Goal: Transaction & Acquisition: Purchase product/service

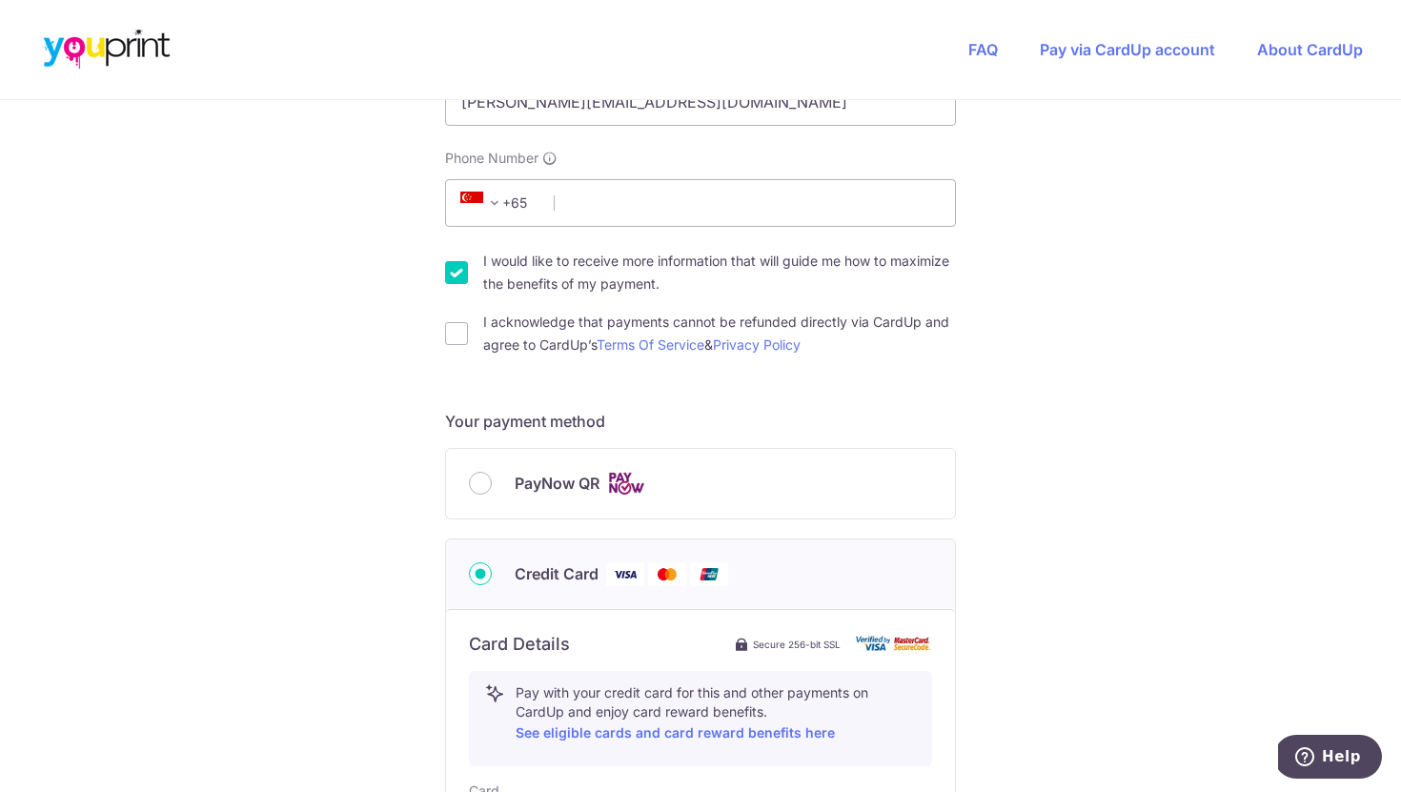
scroll to position [554, 0]
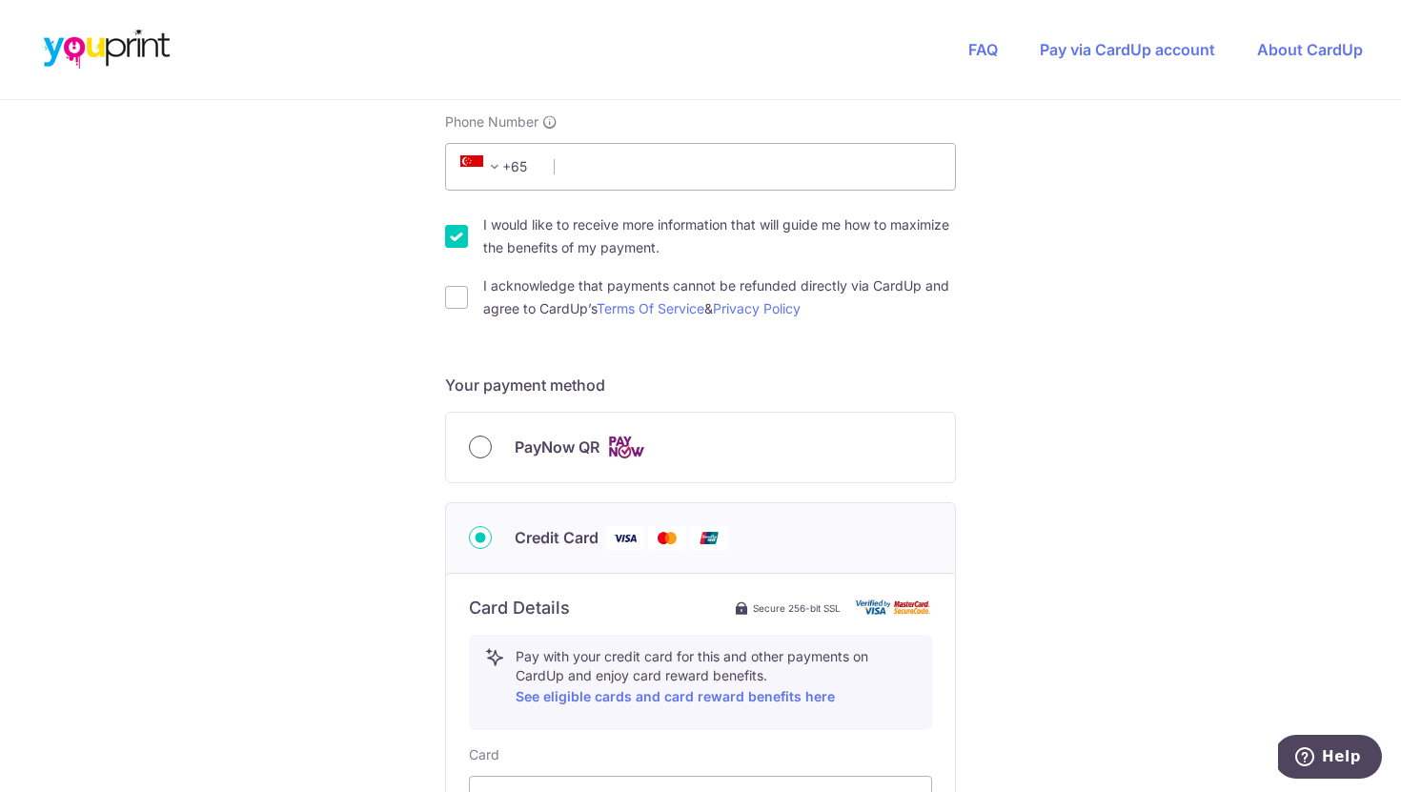
click at [481, 447] on input "PayNow QR" at bounding box center [480, 447] width 23 height 23
radio input "true"
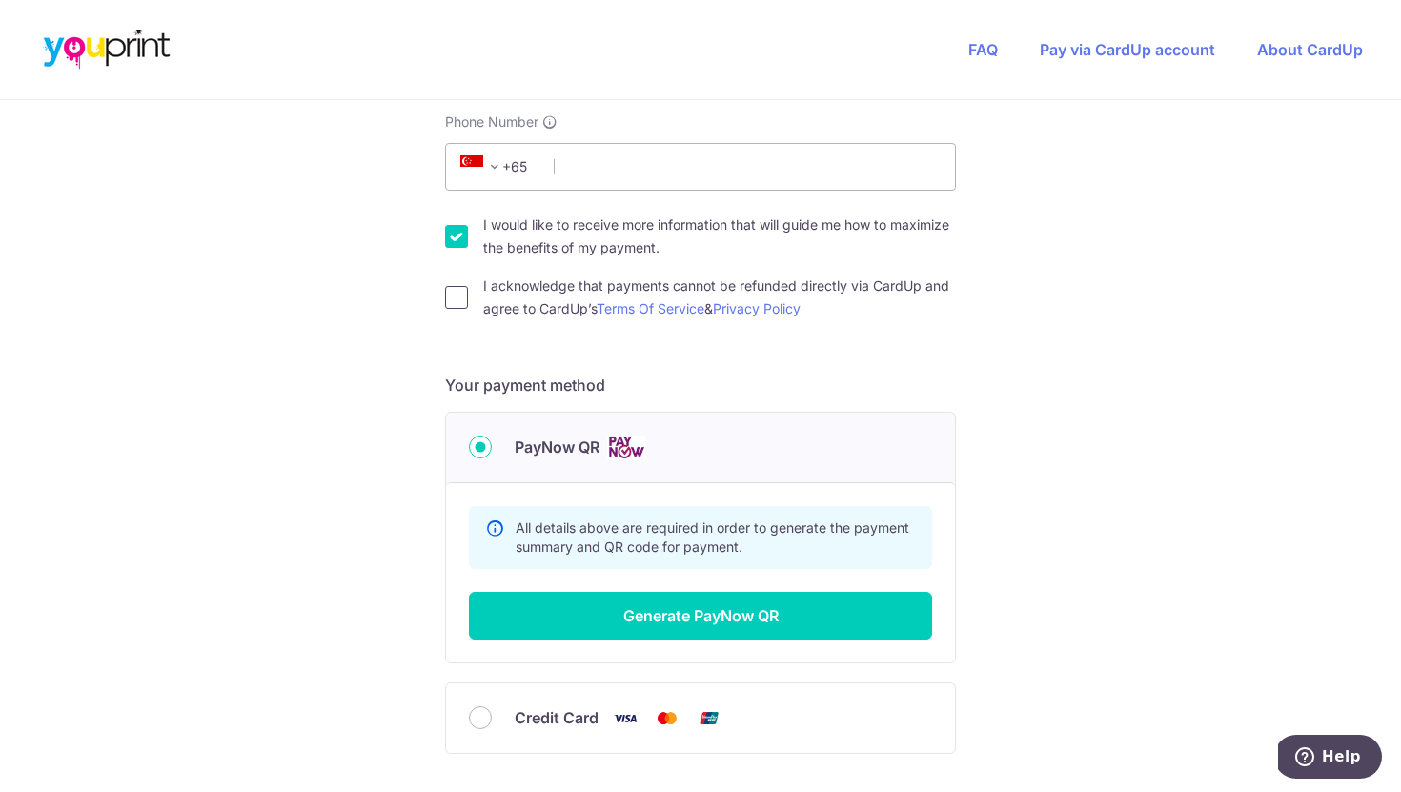
click at [454, 299] on input "I acknowledge that payments cannot be refunded directly via CardUp and agree to…" at bounding box center [456, 297] width 23 height 23
checkbox input "true"
click at [459, 233] on input "I would like to receive more information that will guide me how to maximize the…" at bounding box center [456, 236] width 23 height 23
checkbox input "false"
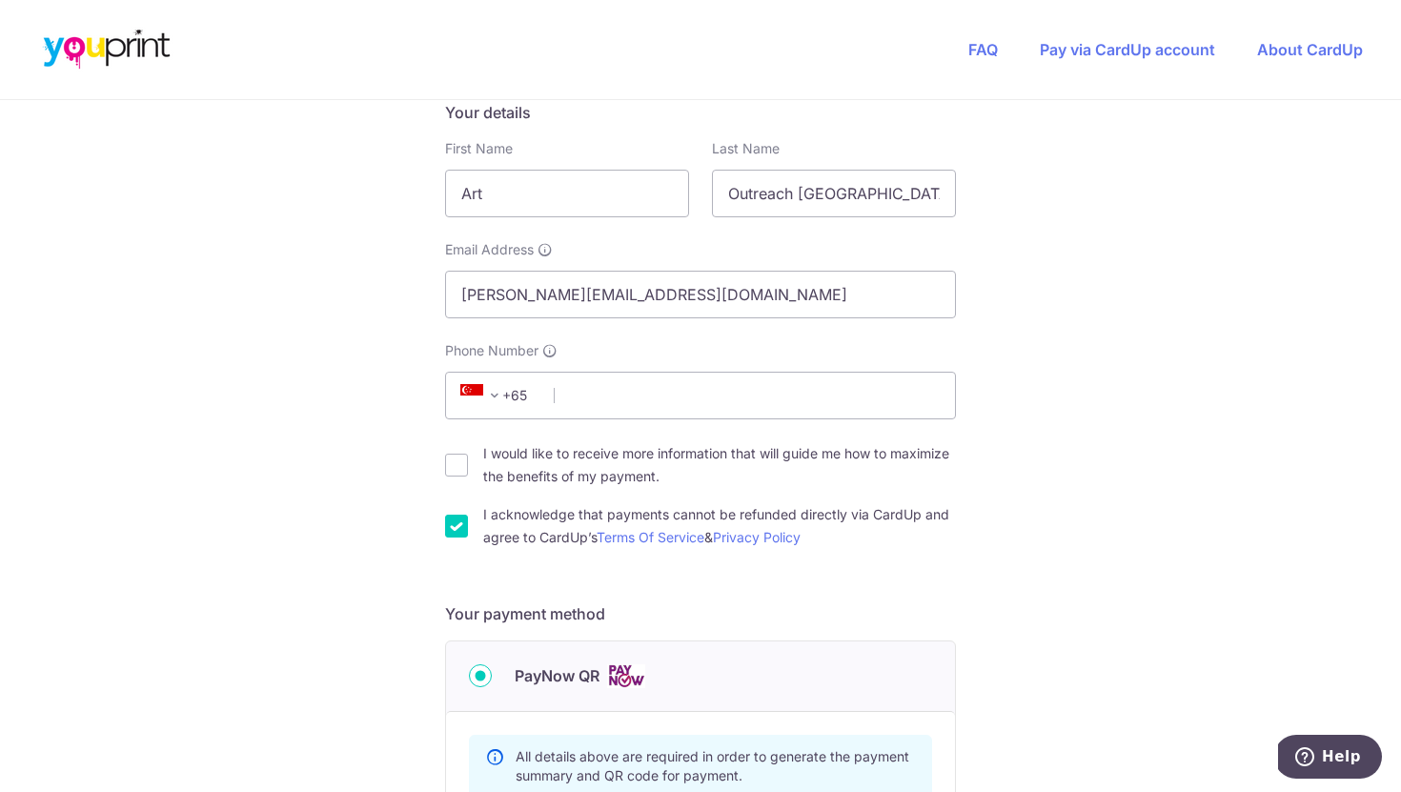
scroll to position [270, 0]
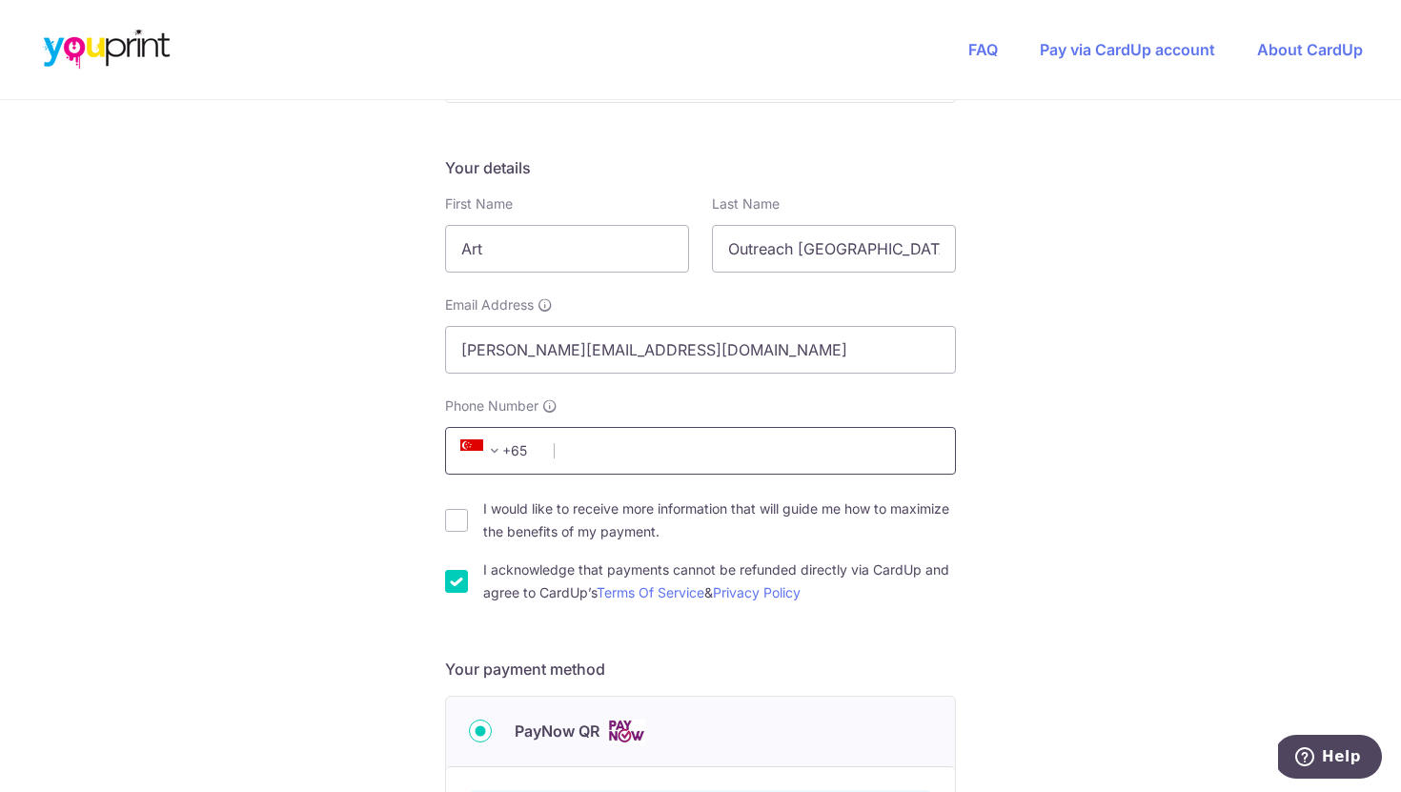
click at [594, 463] on input "Phone Number" at bounding box center [700, 451] width 511 height 48
type input "94523990"
select select "65"
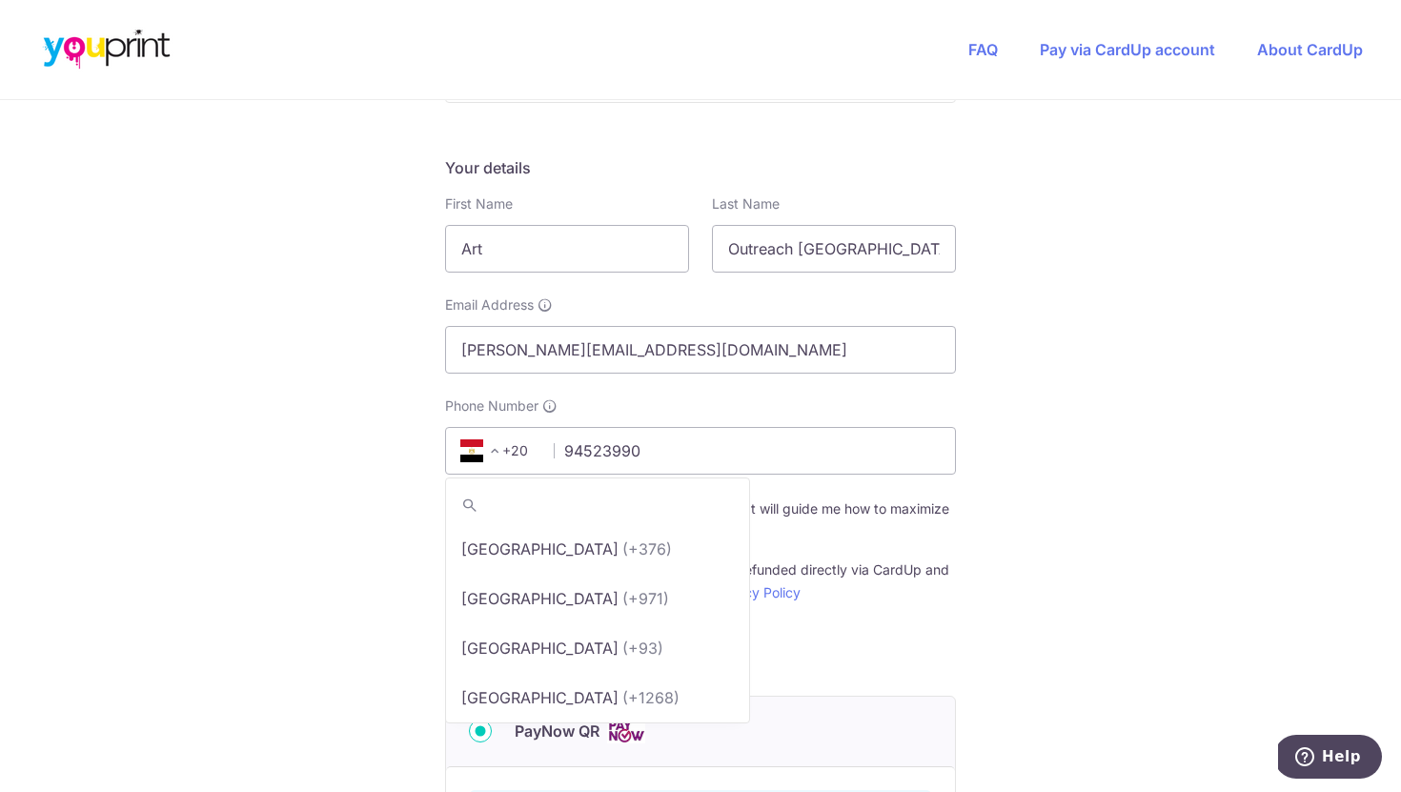
click at [505, 460] on span "+20" at bounding box center [498, 451] width 86 height 23
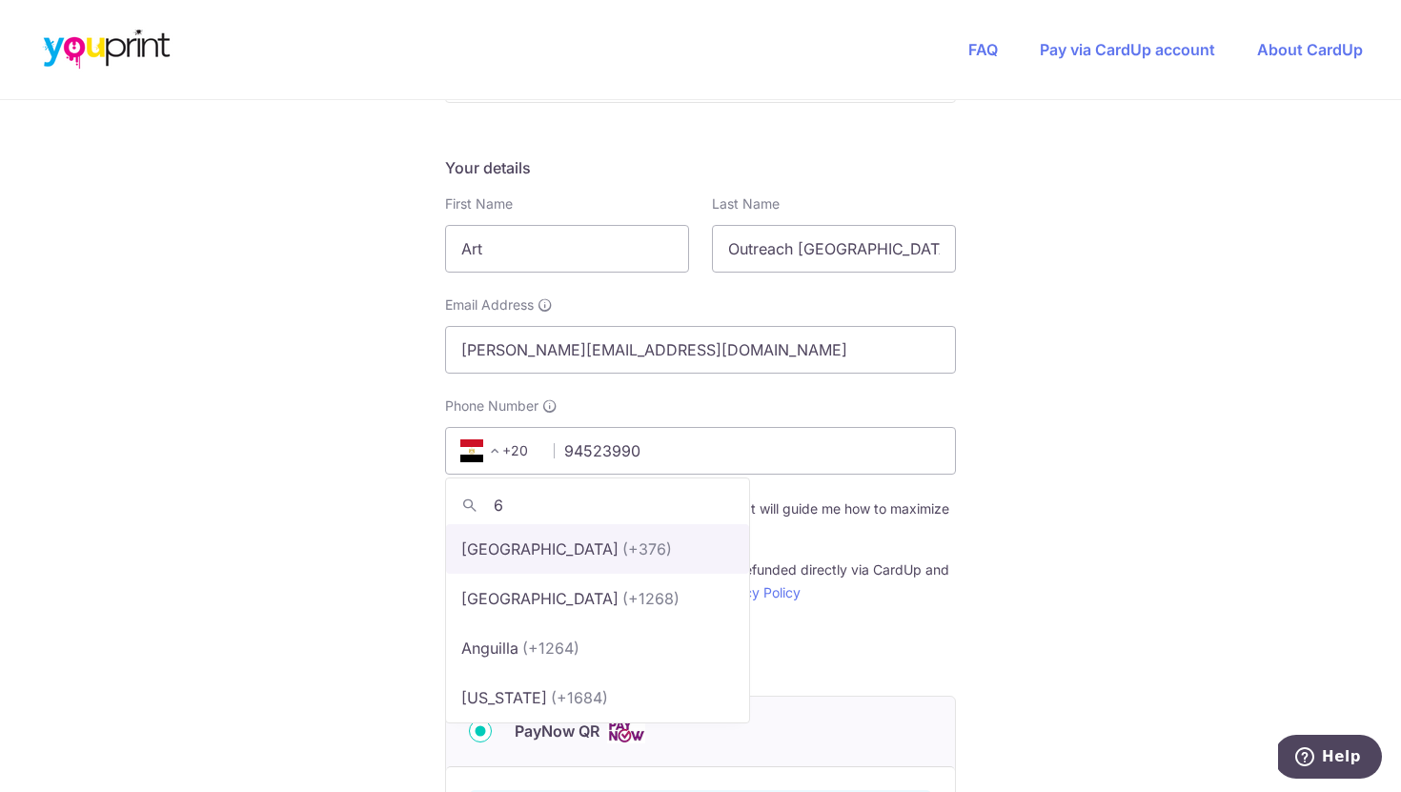
type input "65"
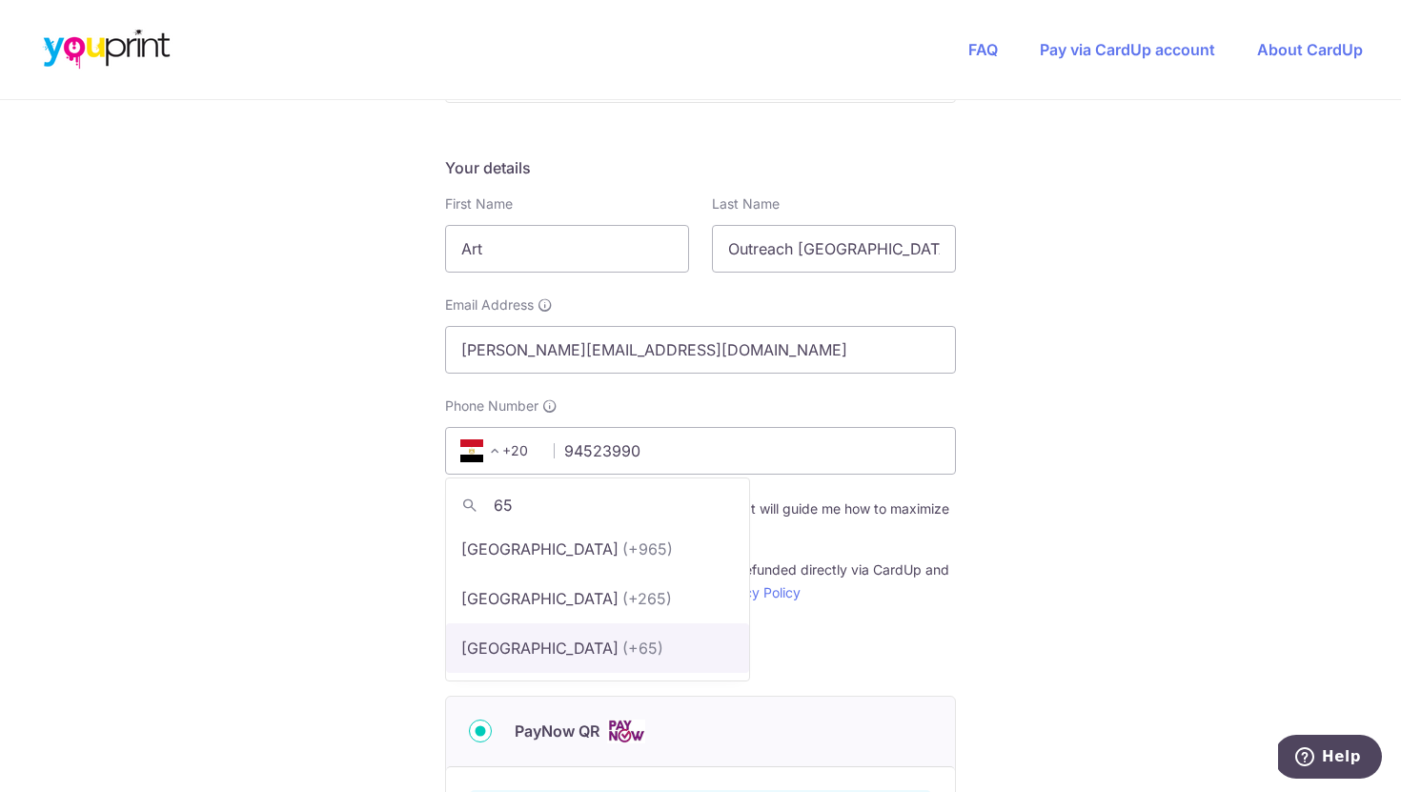
select select "199"
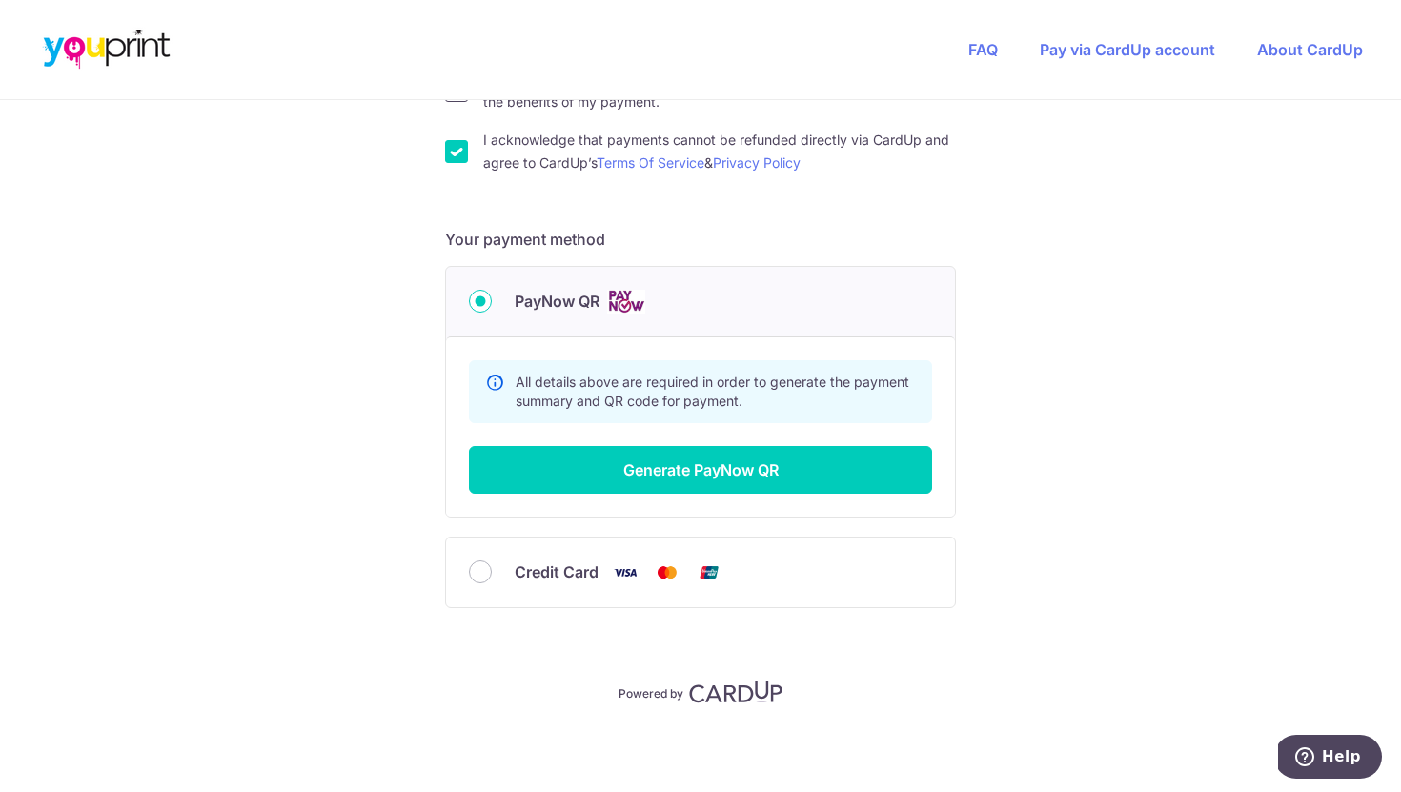
scroll to position [699, 0]
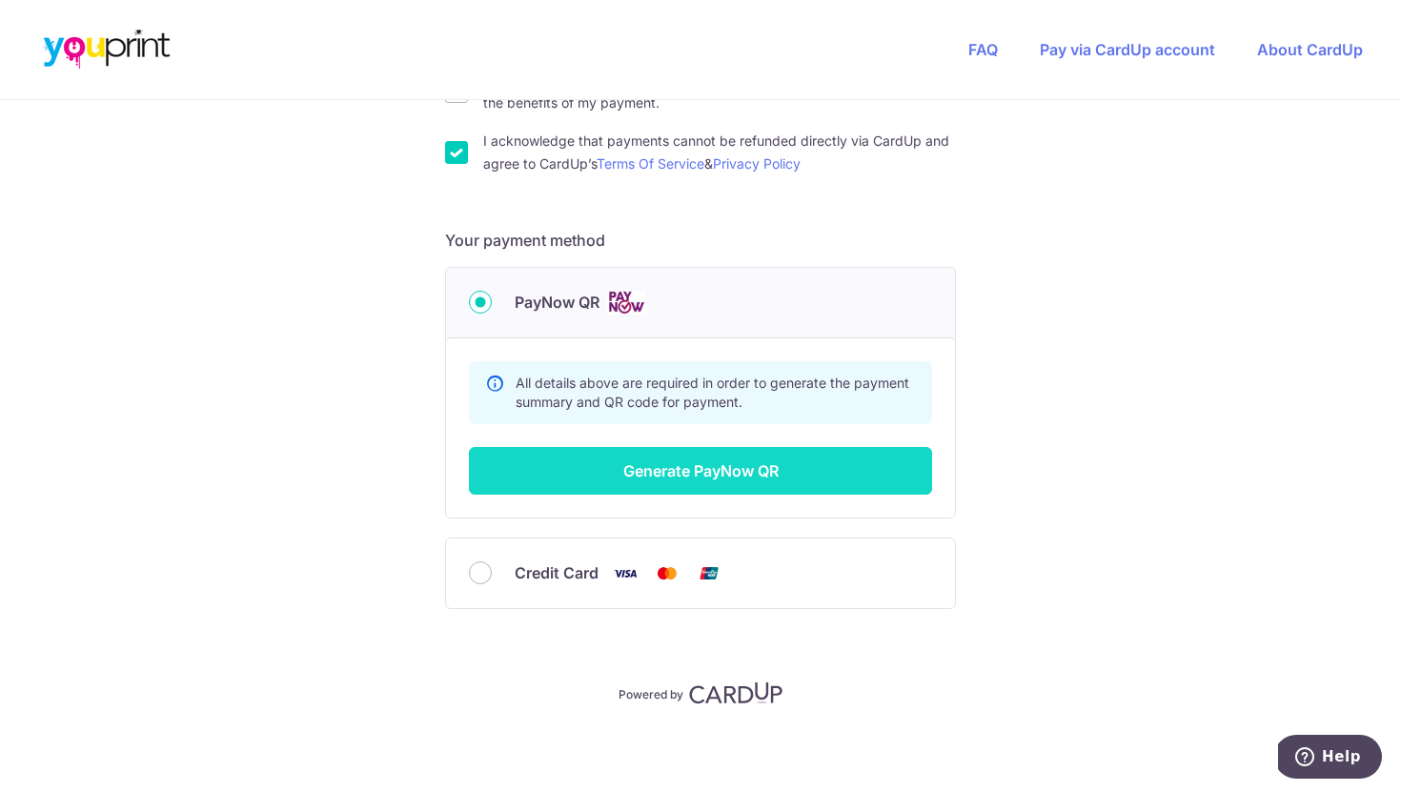
click at [627, 479] on button "Generate PayNow QR" at bounding box center [700, 471] width 463 height 48
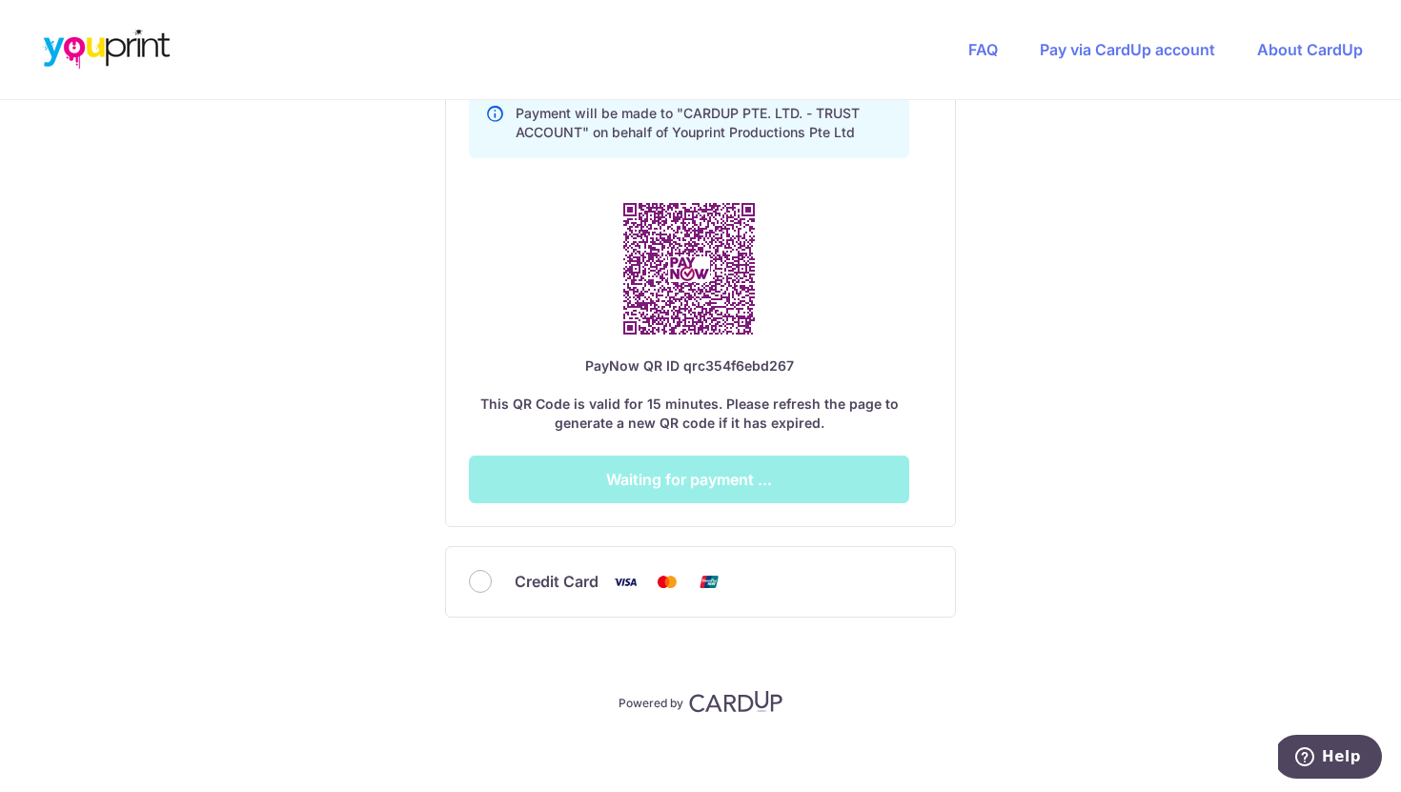
scroll to position [1121, 0]
